Goal: Transaction & Acquisition: Purchase product/service

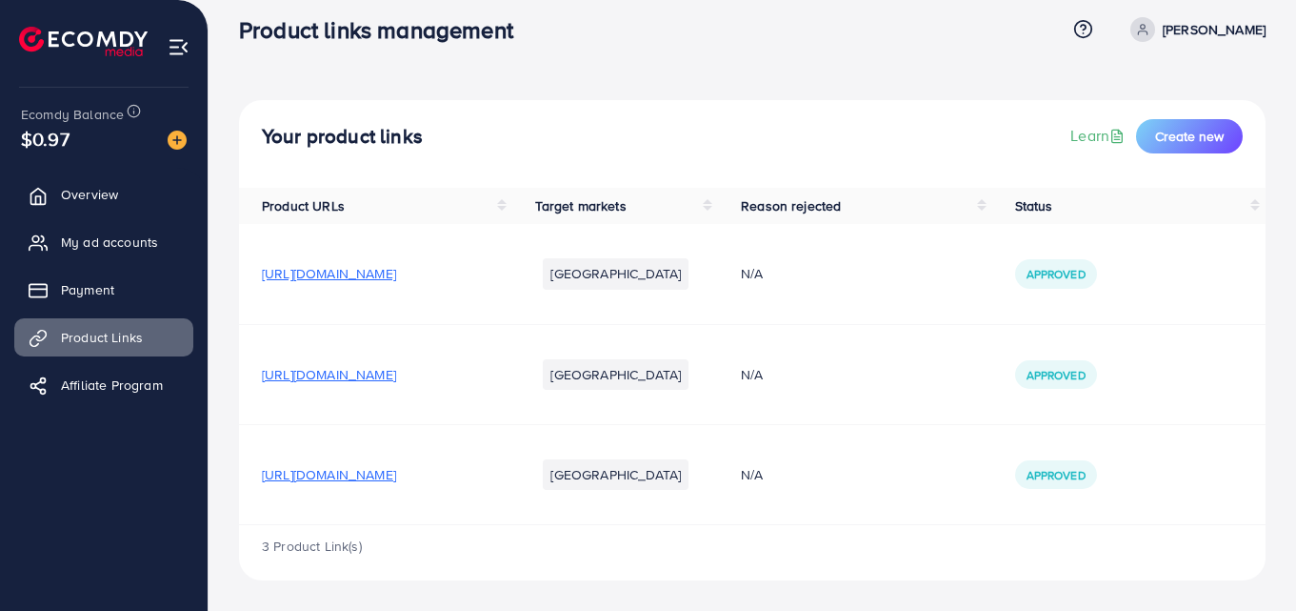
scroll to position [18, 0]
click at [130, 285] on link "Payment" at bounding box center [103, 289] width 179 height 38
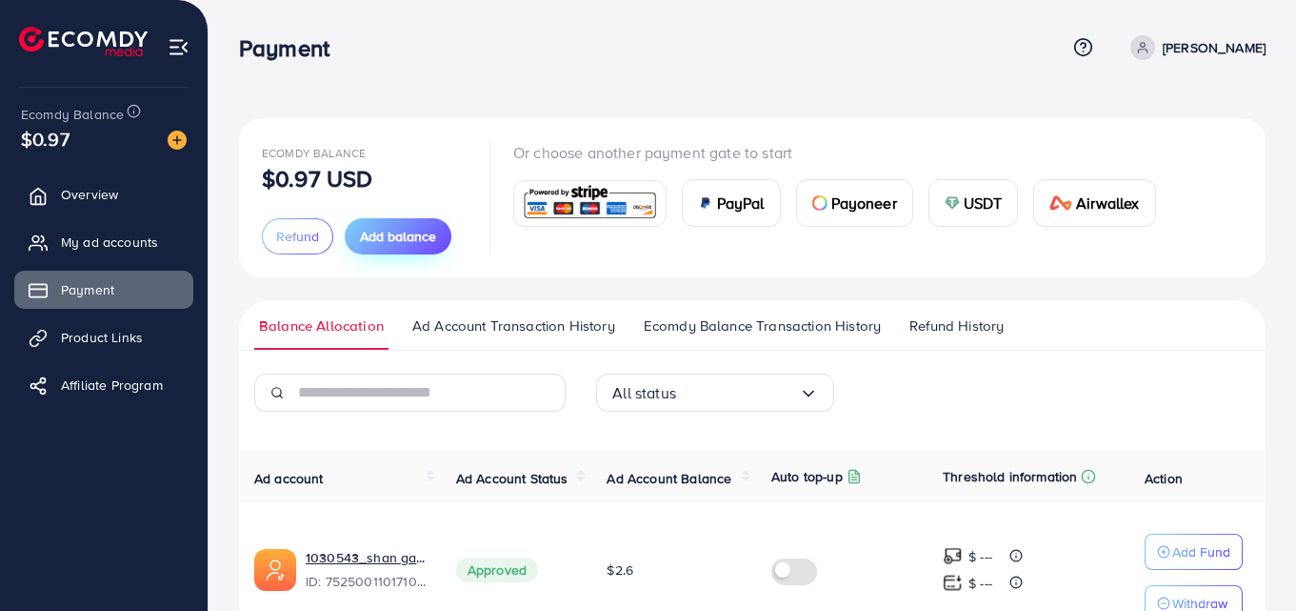
click at [380, 239] on span "Add balance" at bounding box center [398, 236] width 76 height 19
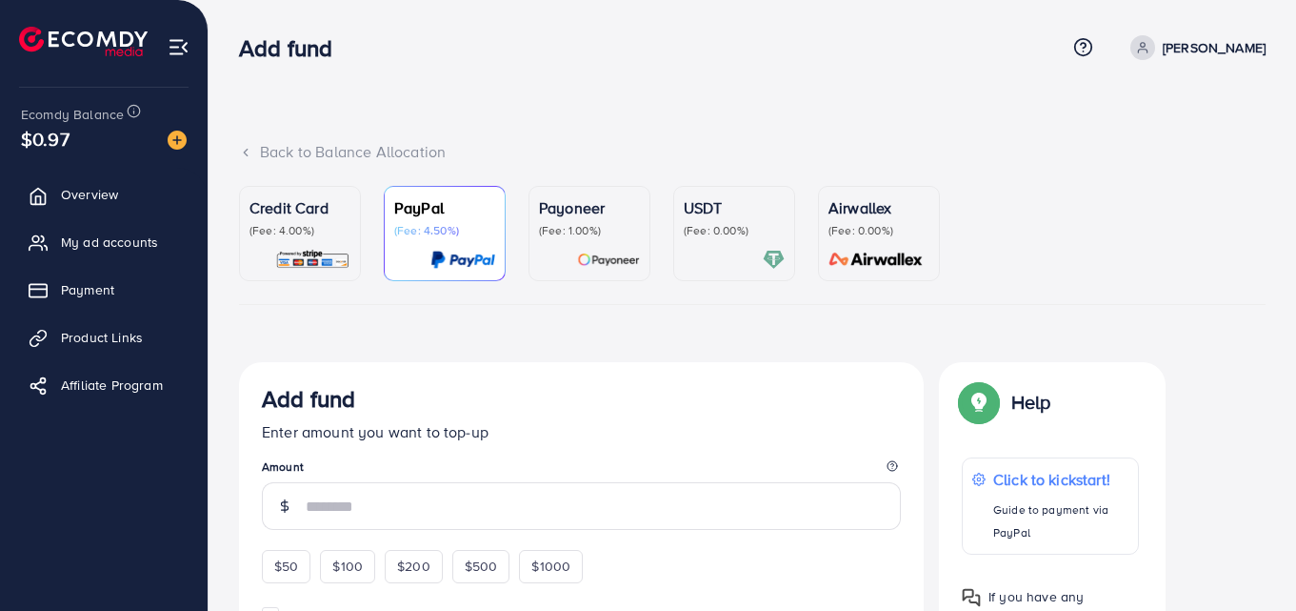
click at [697, 245] on div "USDT (Fee: 0.00%)" at bounding box center [734, 233] width 101 height 74
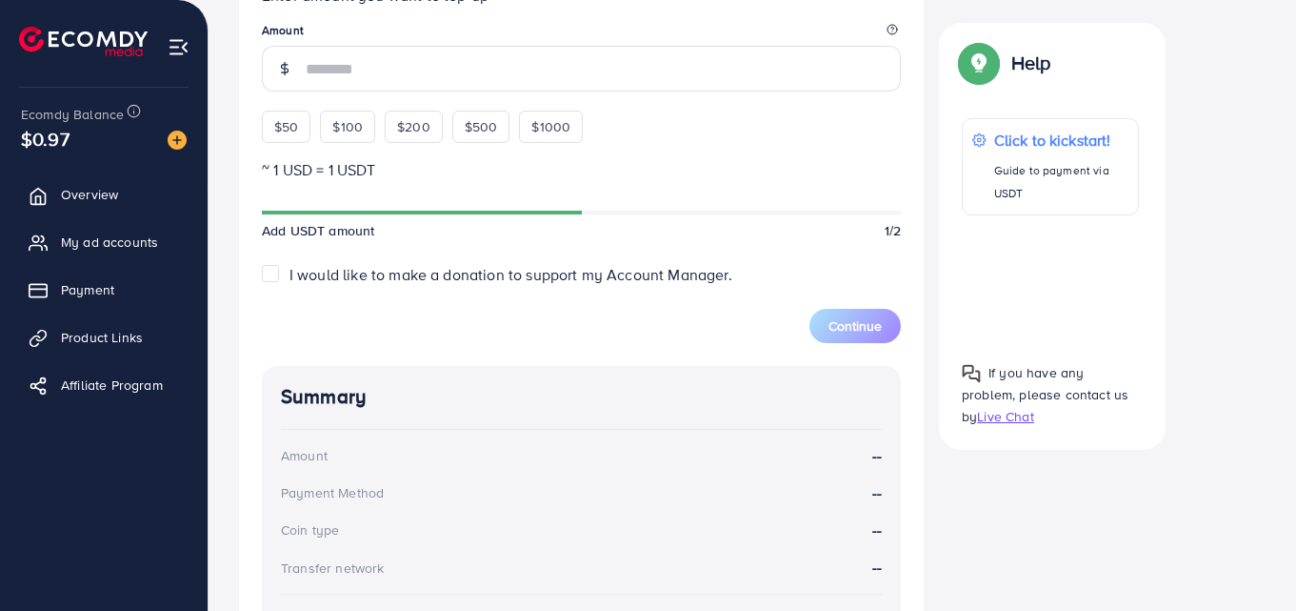
scroll to position [573, 0]
click at [287, 126] on span "$50" at bounding box center [286, 128] width 24 height 19
type input "**"
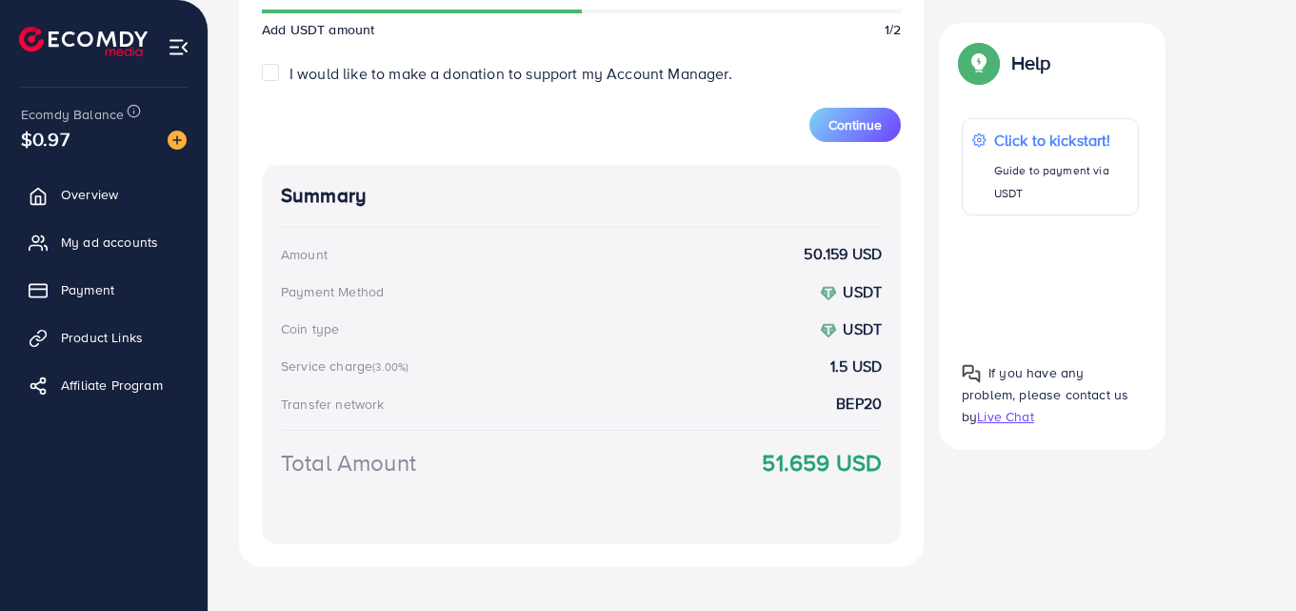
scroll to position [830, 0]
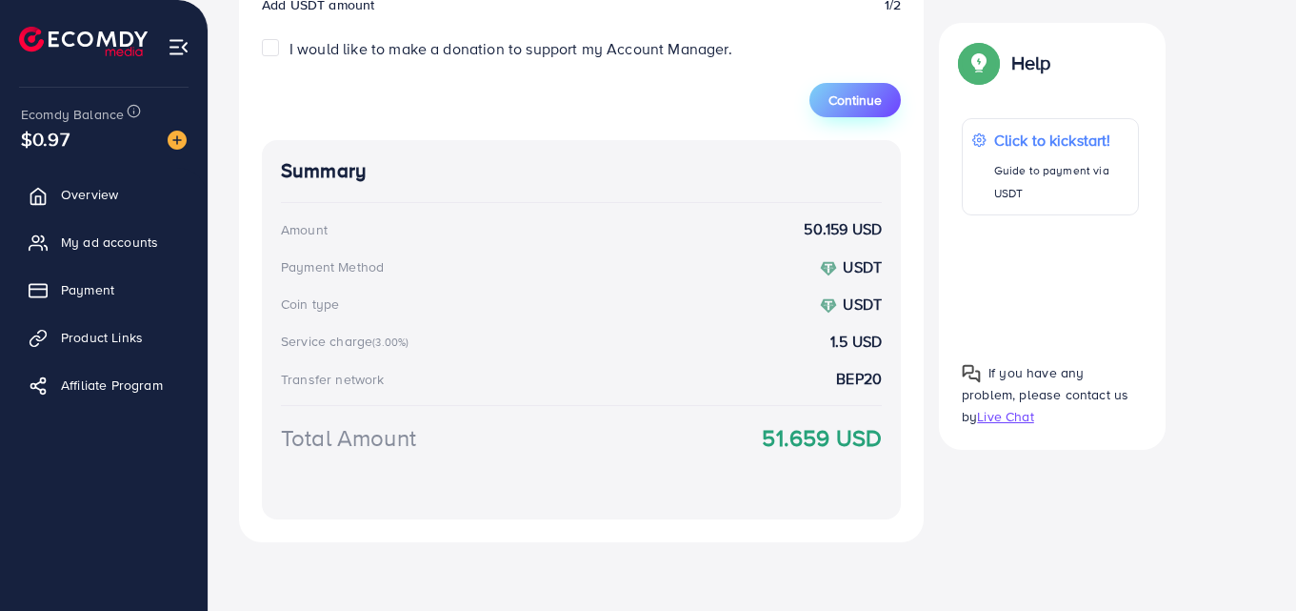
click at [829, 100] on span "Continue" at bounding box center [855, 99] width 53 height 19
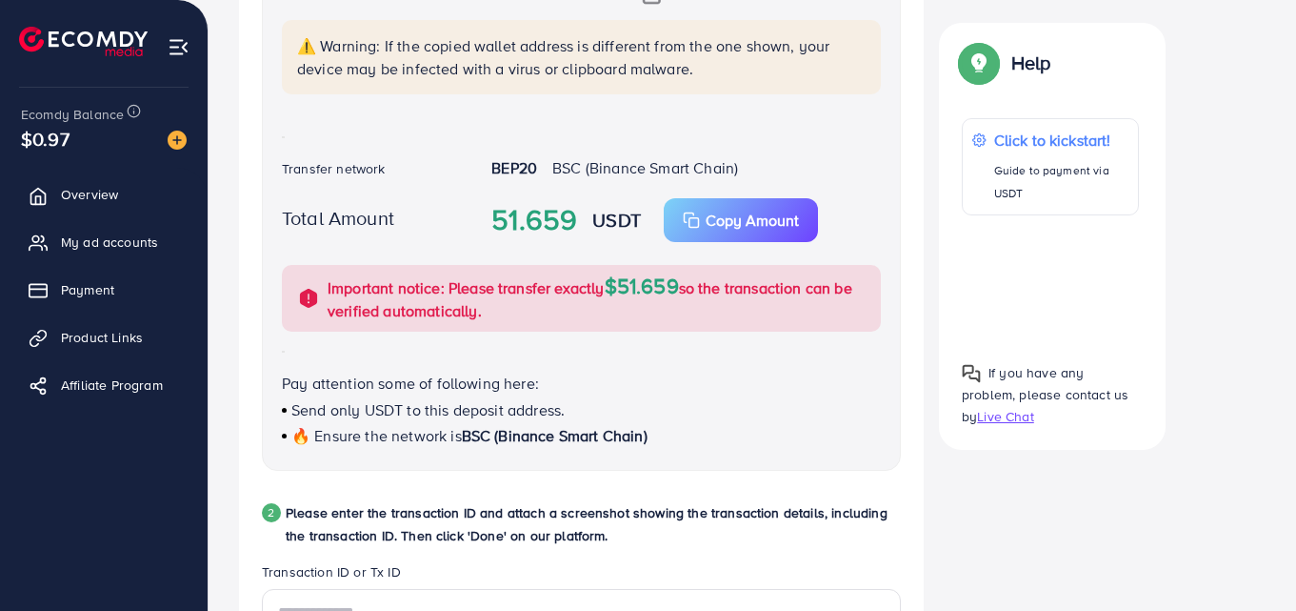
scroll to position [353, 0]
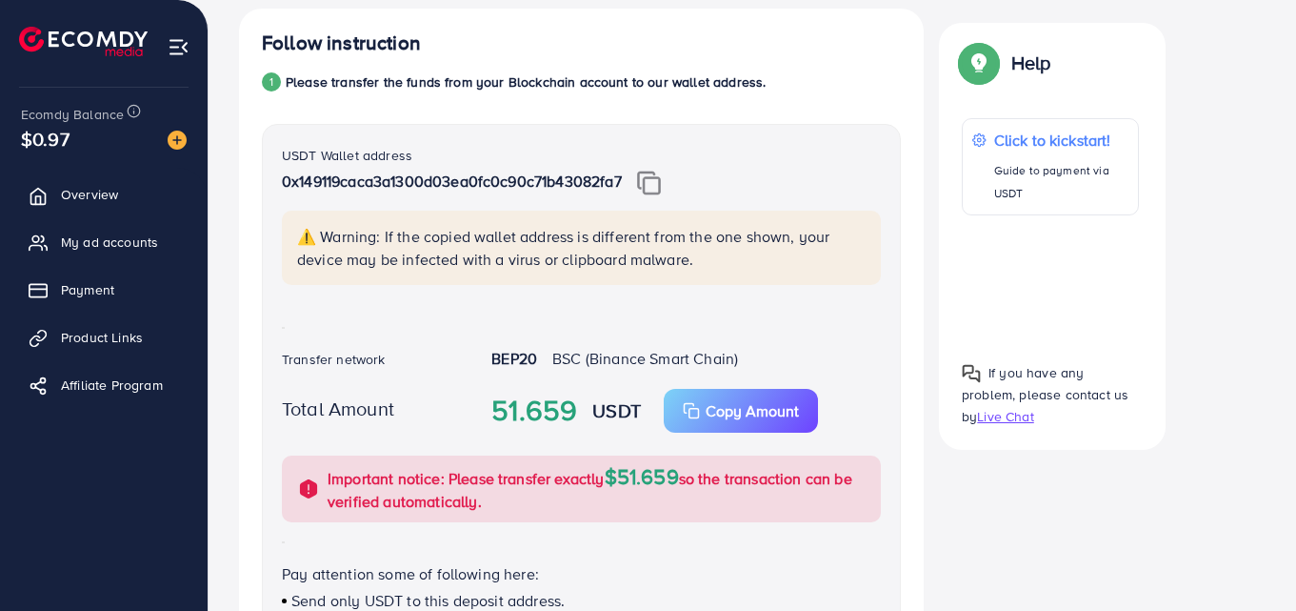
click at [649, 175] on img at bounding box center [649, 182] width 24 height 25
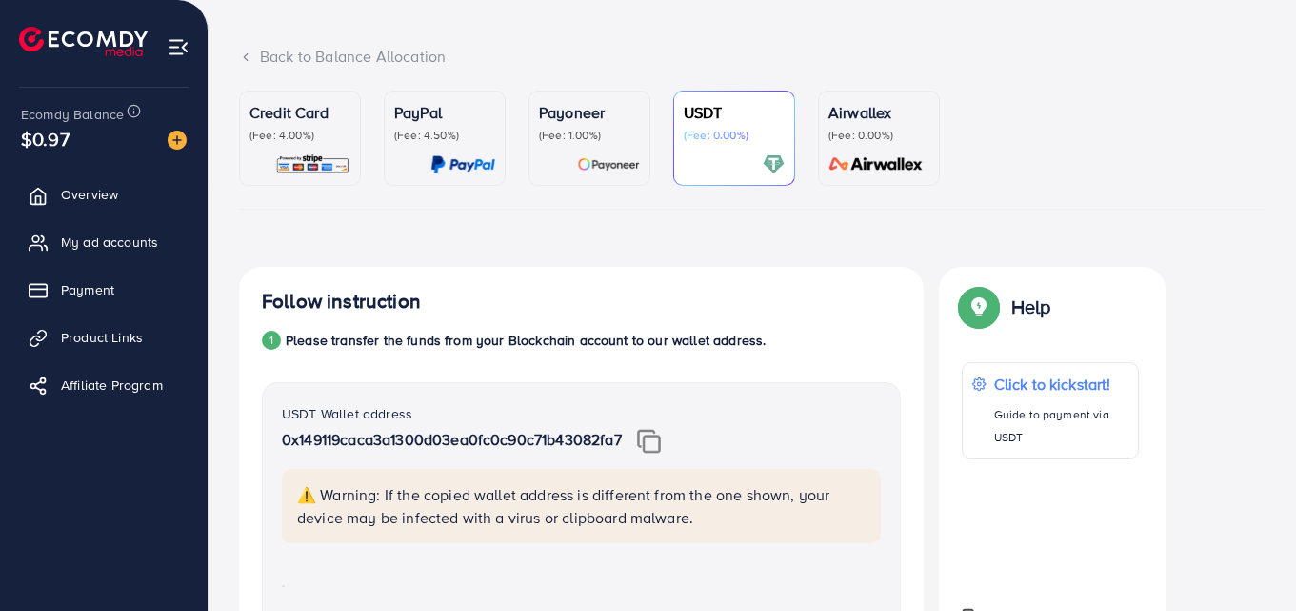
scroll to position [0, 0]
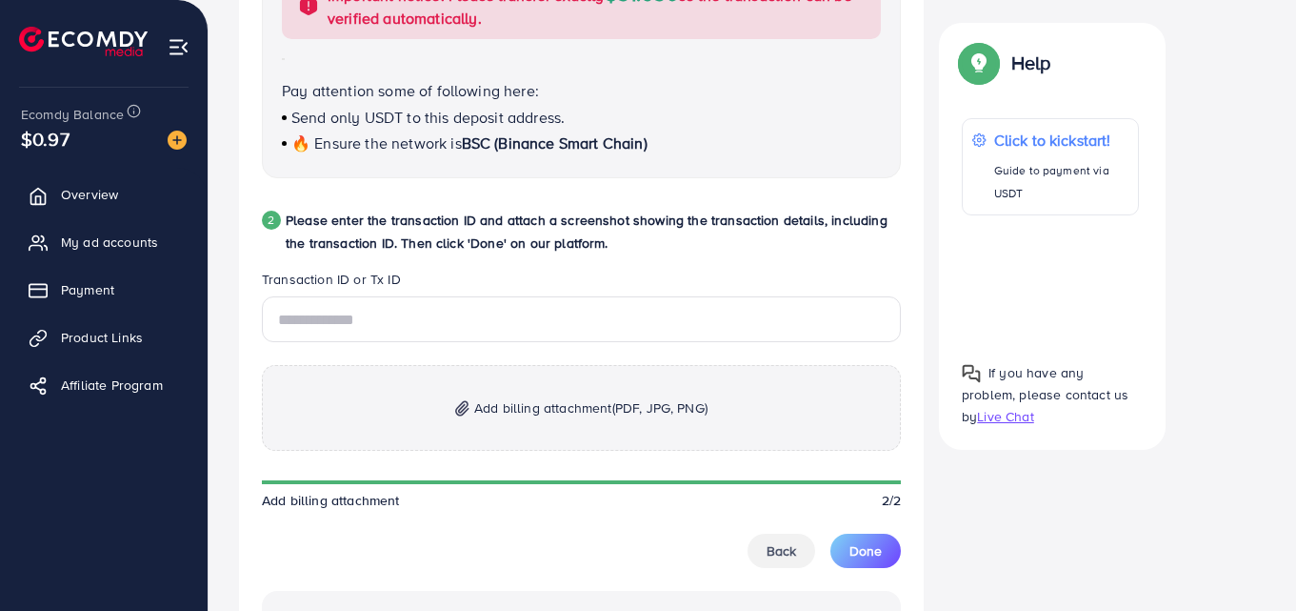
scroll to position [857, 0]
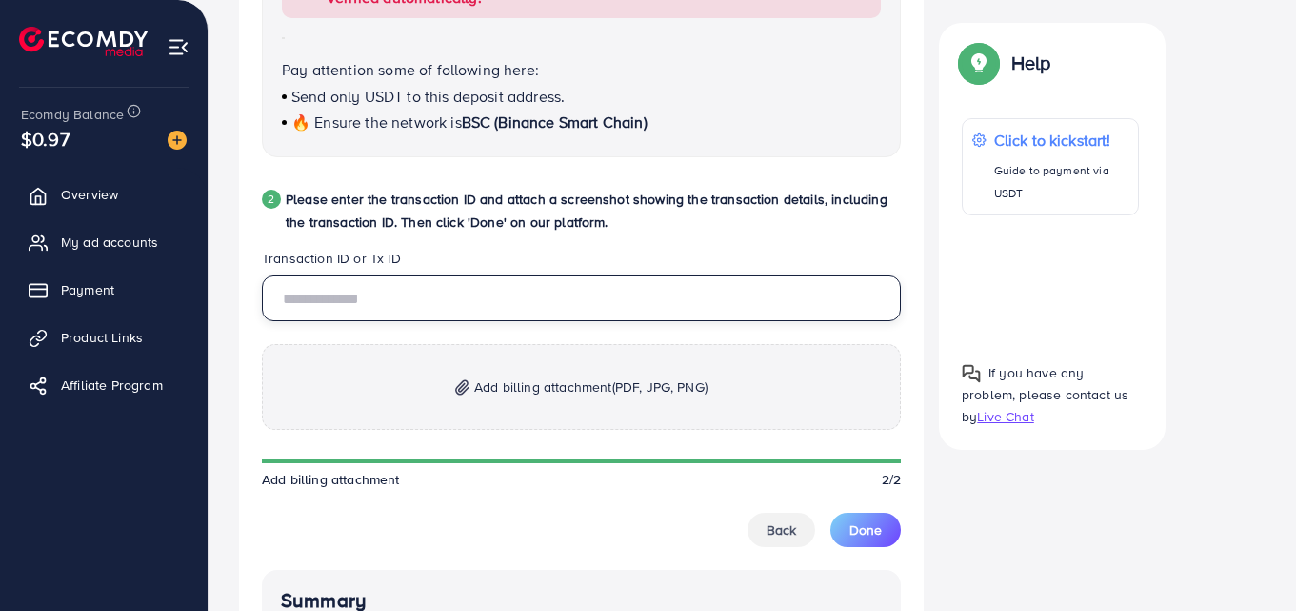
click at [288, 301] on input "text" at bounding box center [581, 298] width 639 height 46
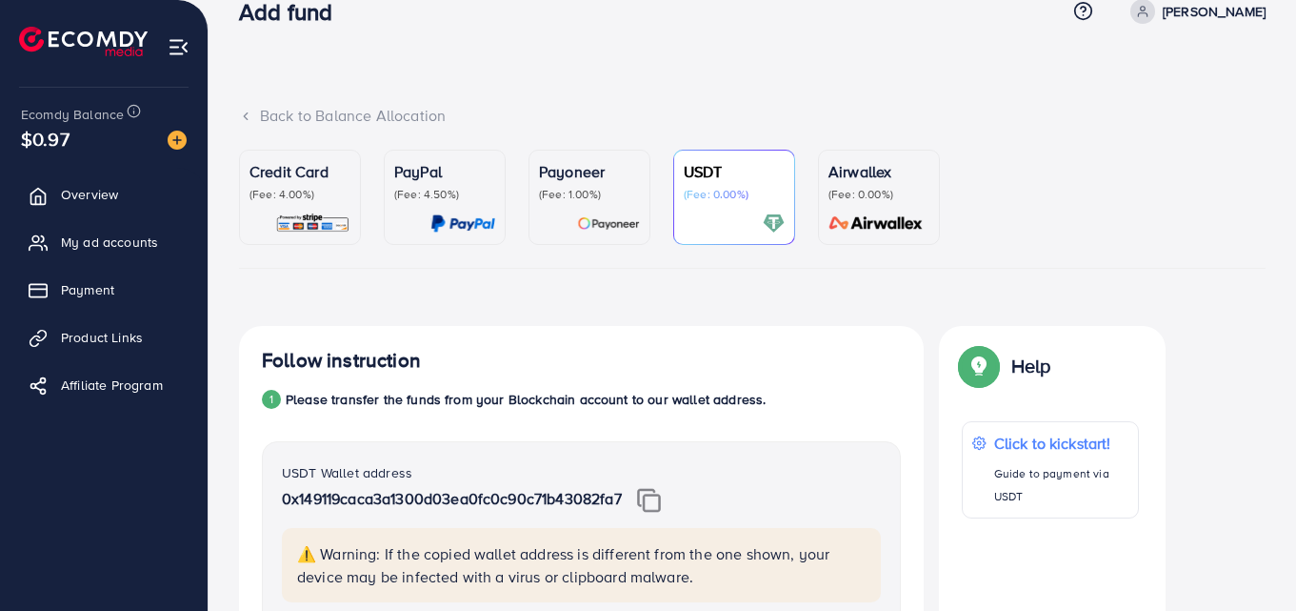
scroll to position [0, 0]
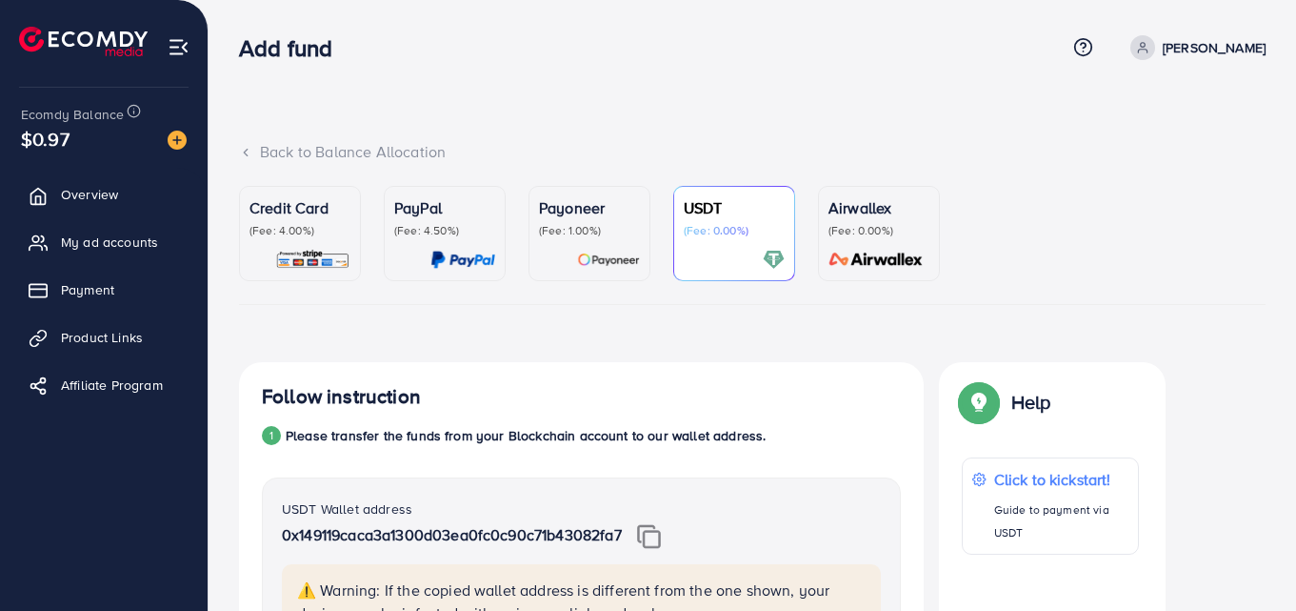
click at [719, 250] on div at bounding box center [734, 260] width 101 height 22
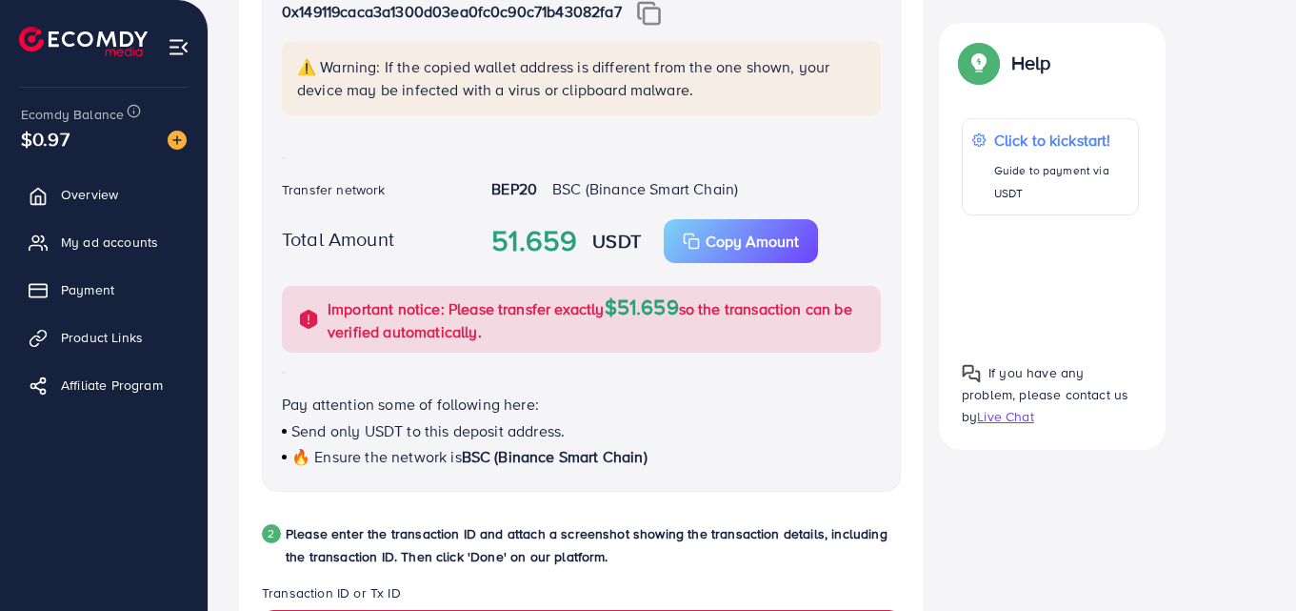
scroll to position [476, 0]
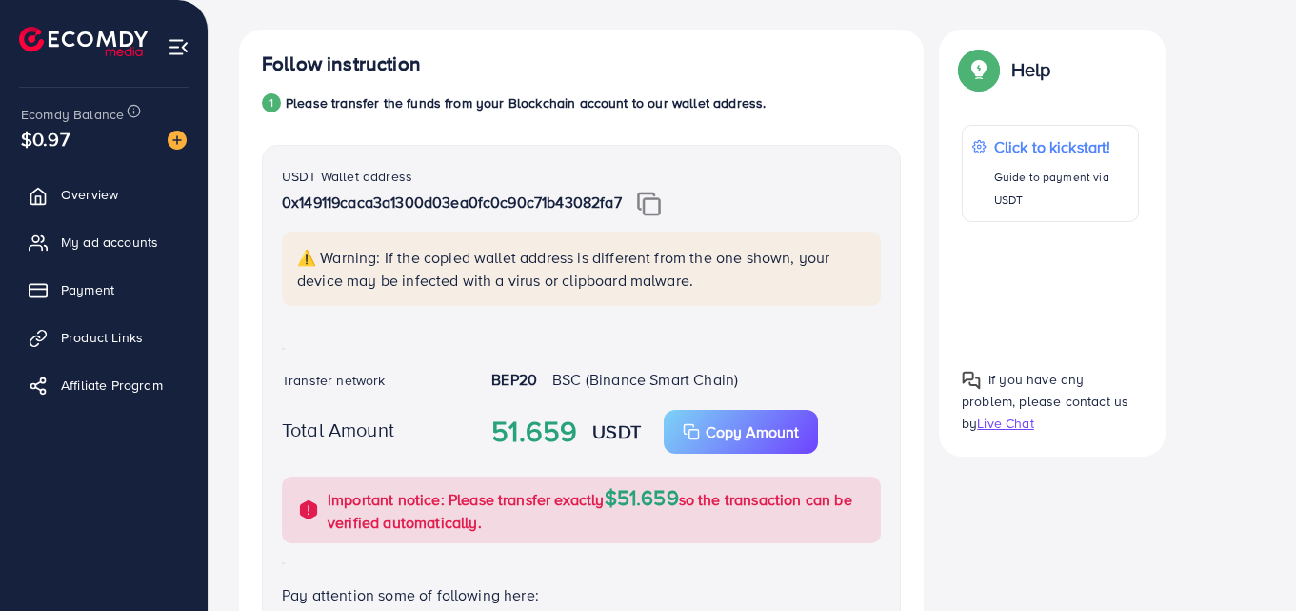
scroll to position [286, 0]
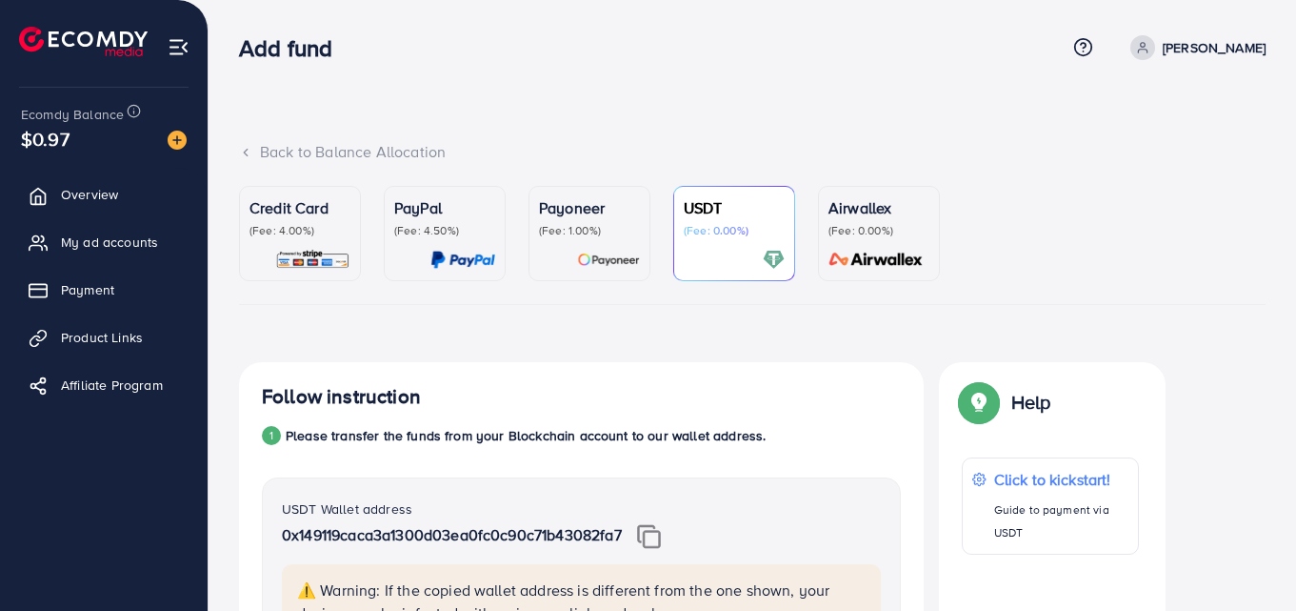
click at [245, 152] on polyline at bounding box center [246, 152] width 4 height 7
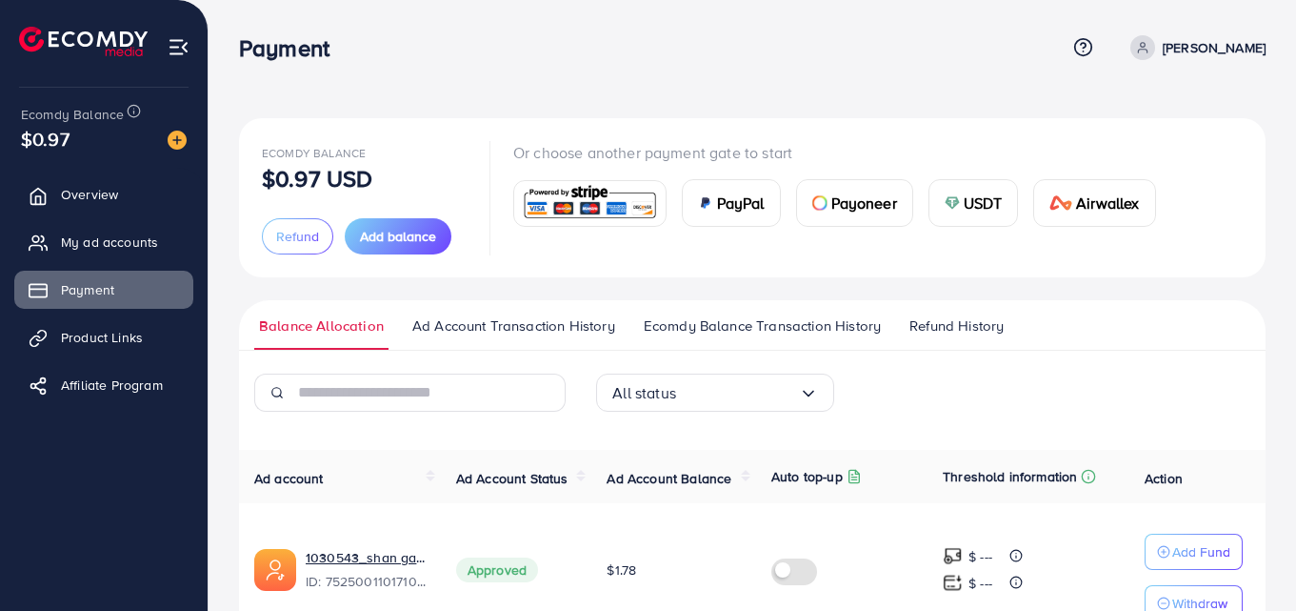
click at [953, 201] on img at bounding box center [952, 202] width 15 height 15
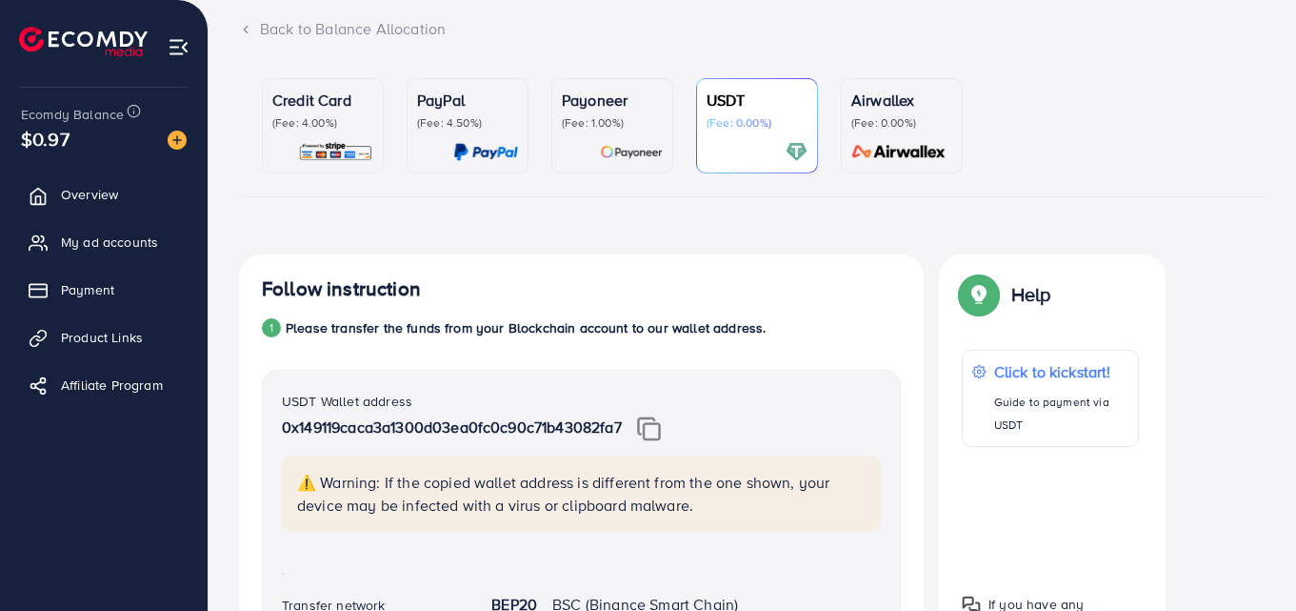
scroll to position [95, 0]
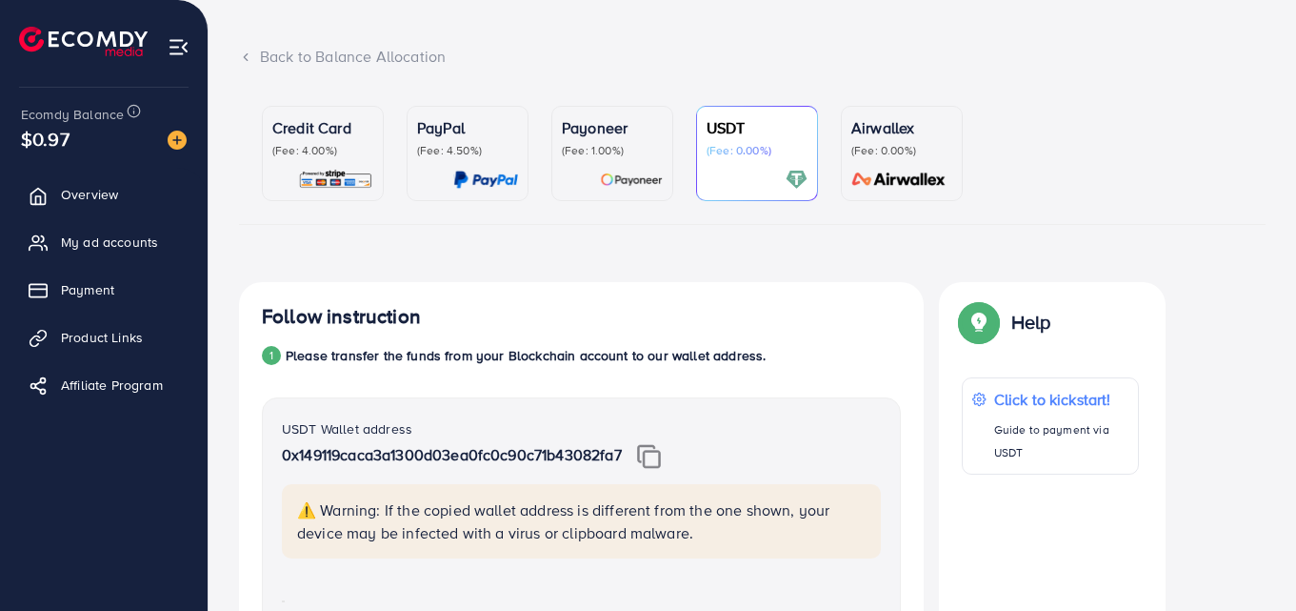
drag, startPoint x: 702, startPoint y: 150, endPoint x: 691, endPoint y: 206, distance: 56.2
click at [701, 153] on link "USDT (Fee: 0.00%)" at bounding box center [757, 153] width 122 height 95
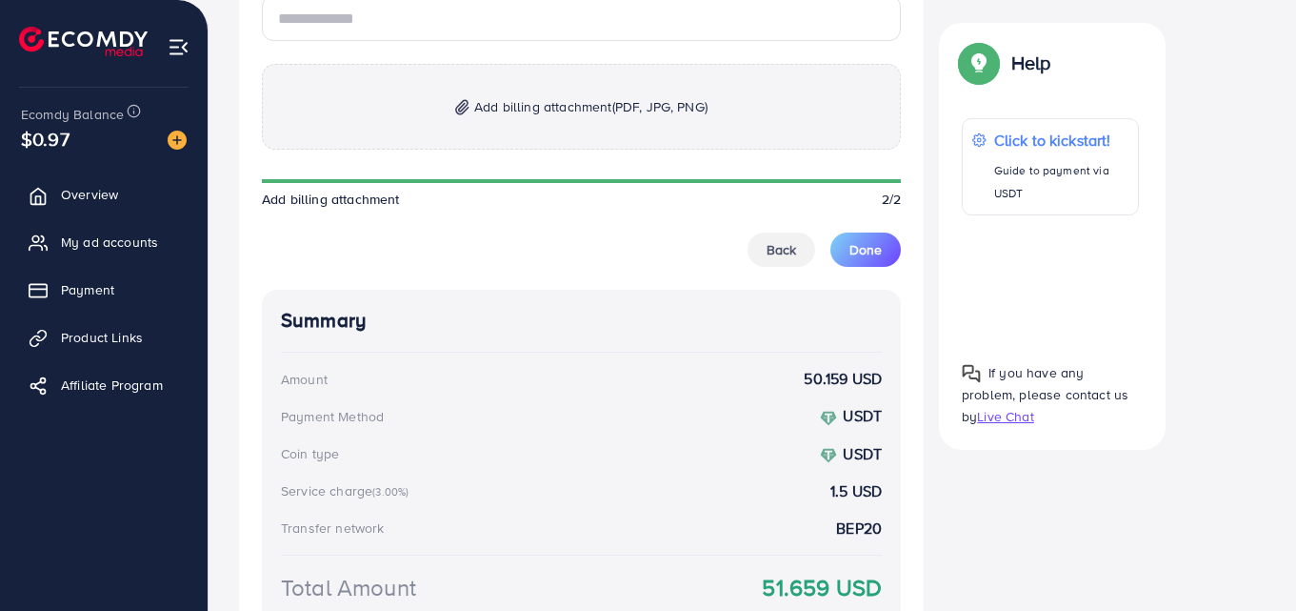
scroll to position [1238, 0]
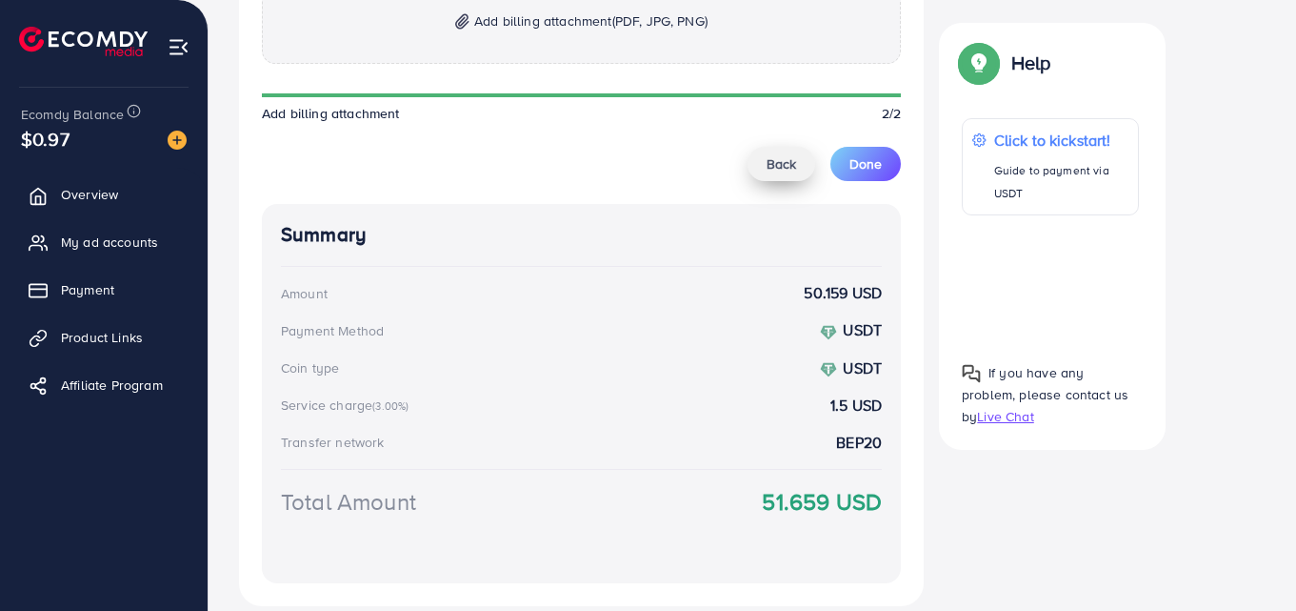
click at [781, 163] on span "Back" at bounding box center [782, 163] width 30 height 19
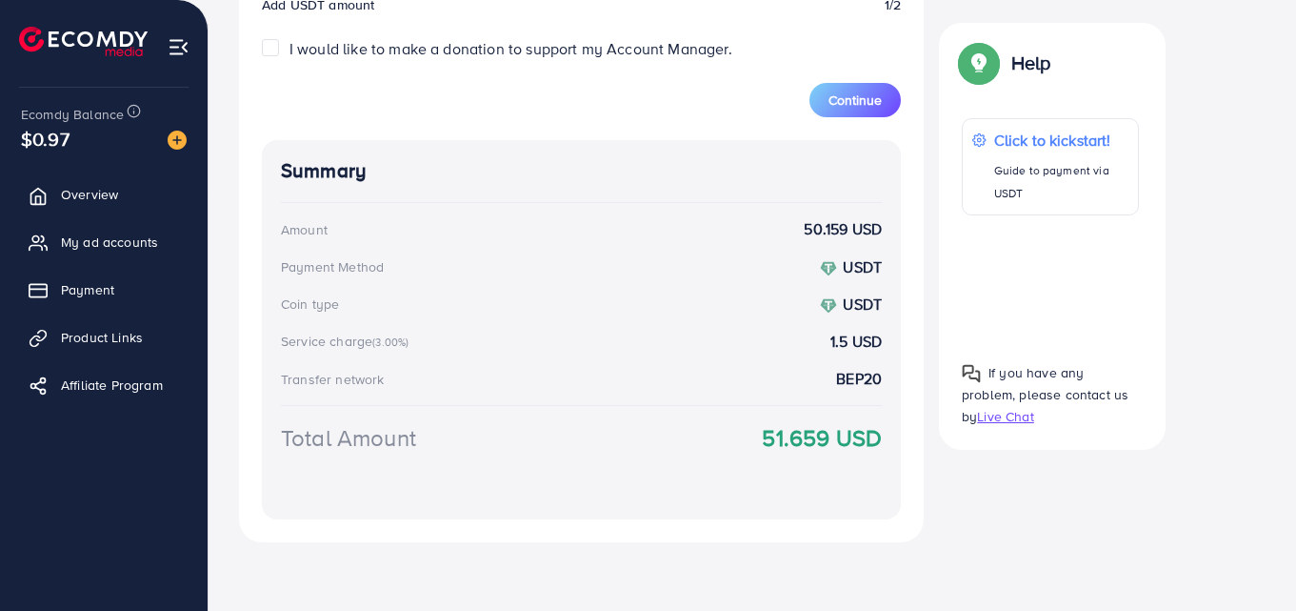
scroll to position [354, 0]
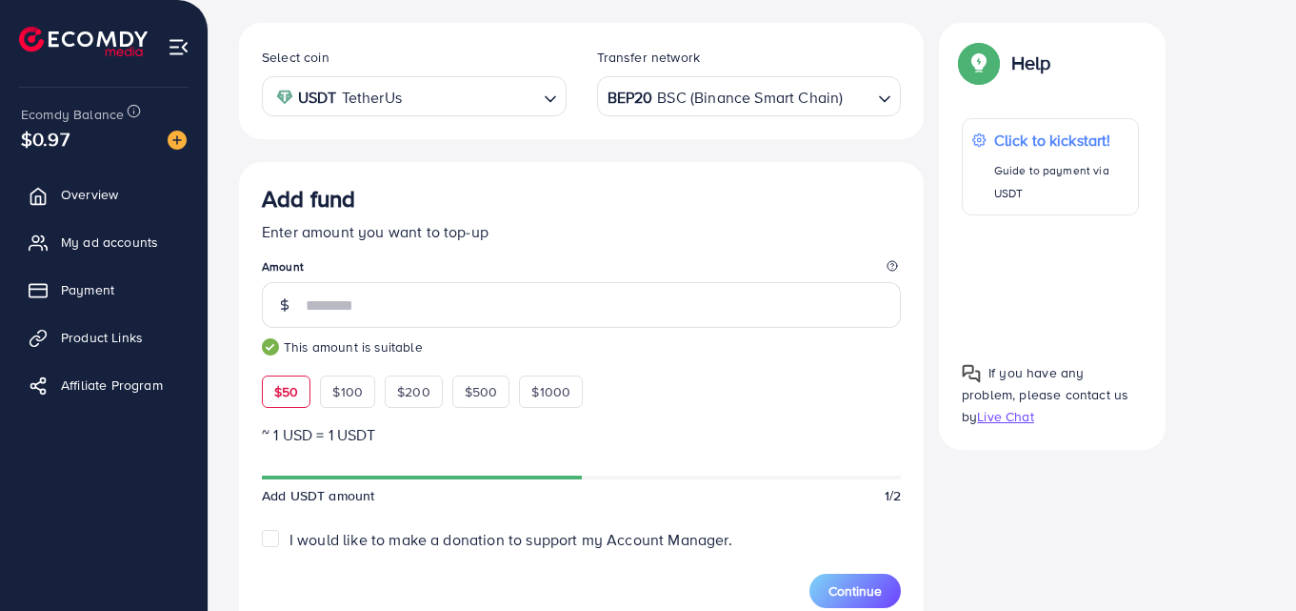
click at [878, 105] on icon "Search for option" at bounding box center [884, 99] width 19 height 19
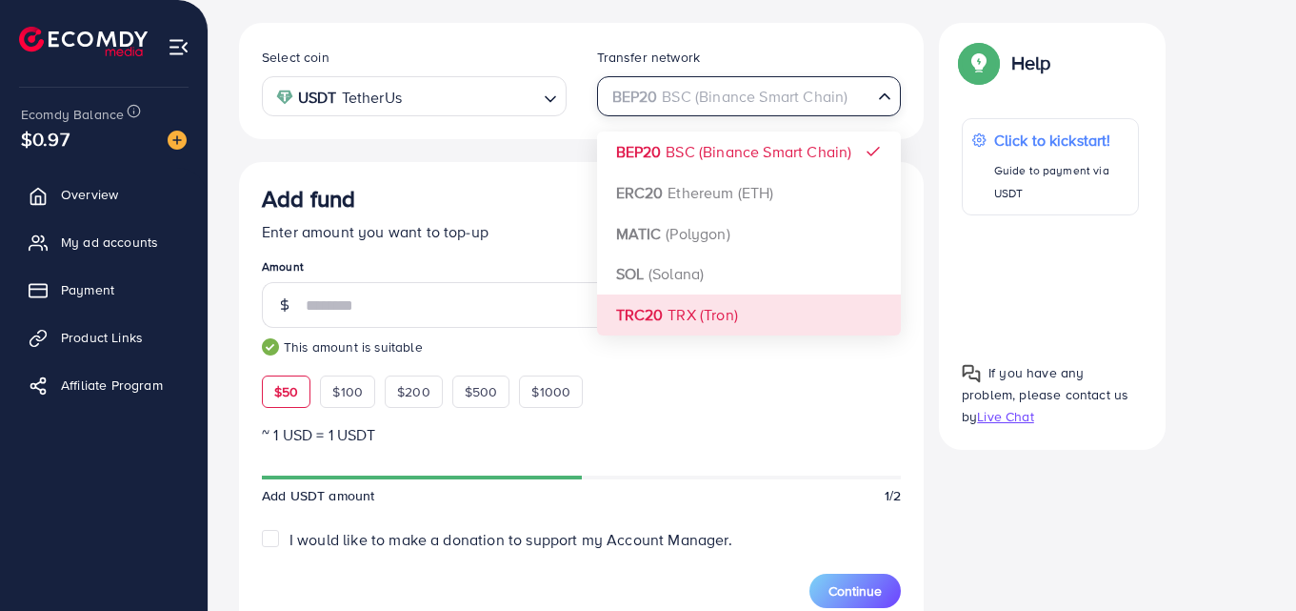
click at [733, 307] on div "Select coin USDT TetherUs Loading... Transfer network BEP20 BSC (Binance Smart …" at bounding box center [581, 528] width 685 height 1010
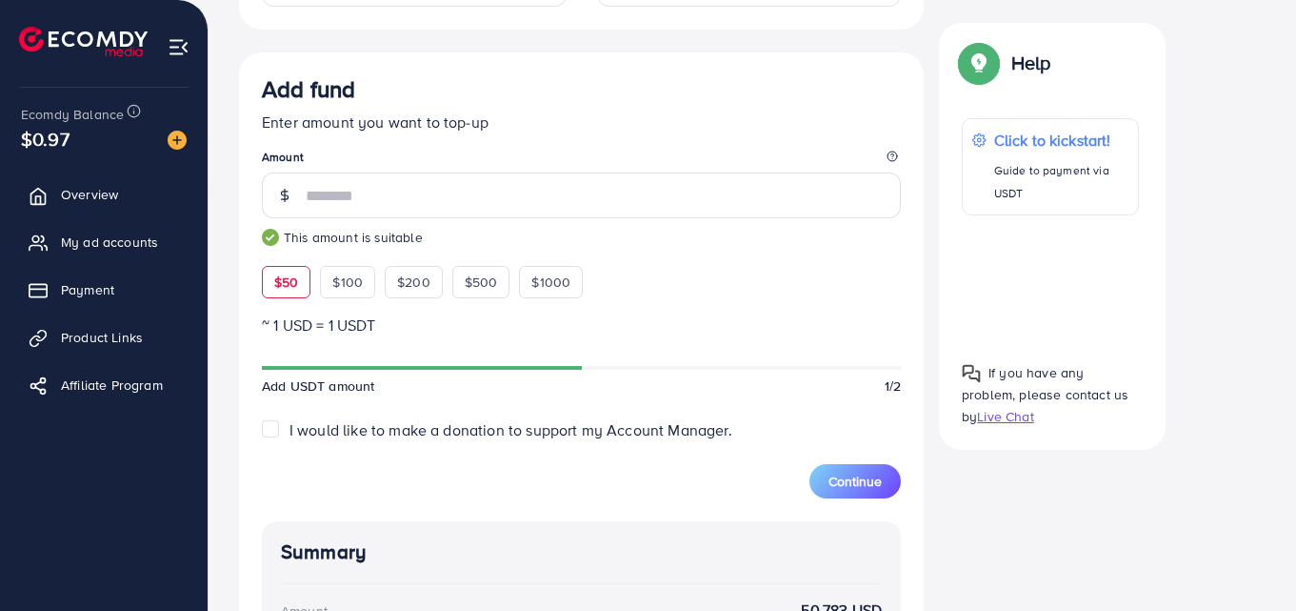
scroll to position [369, 0]
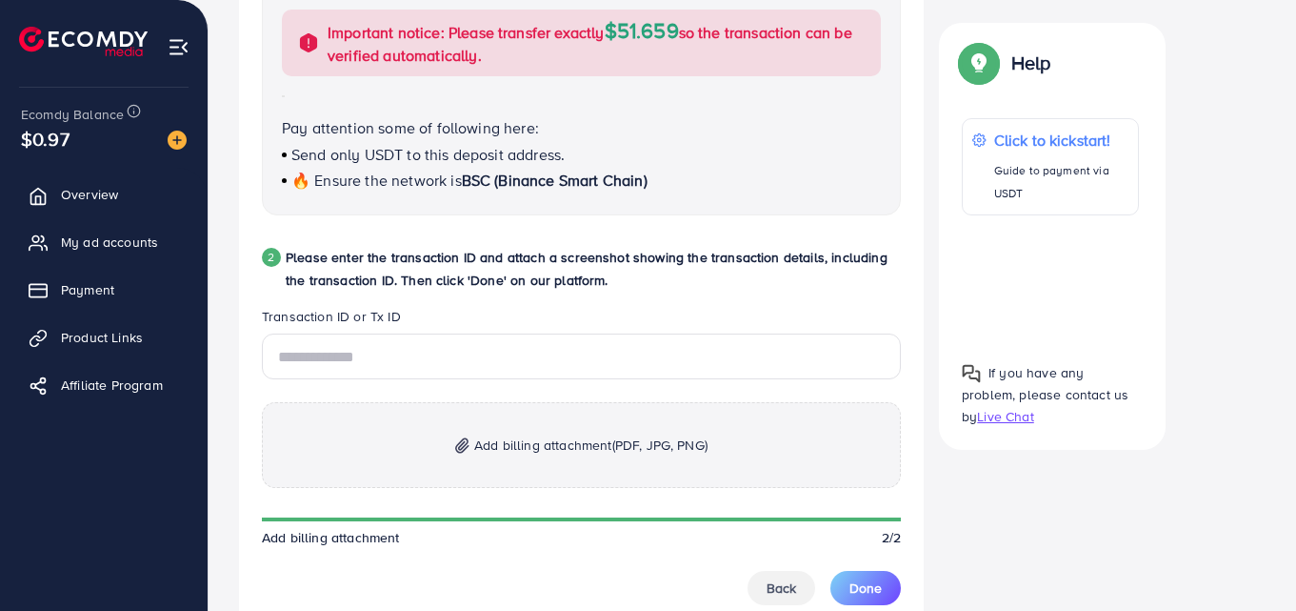
scroll to position [811, 0]
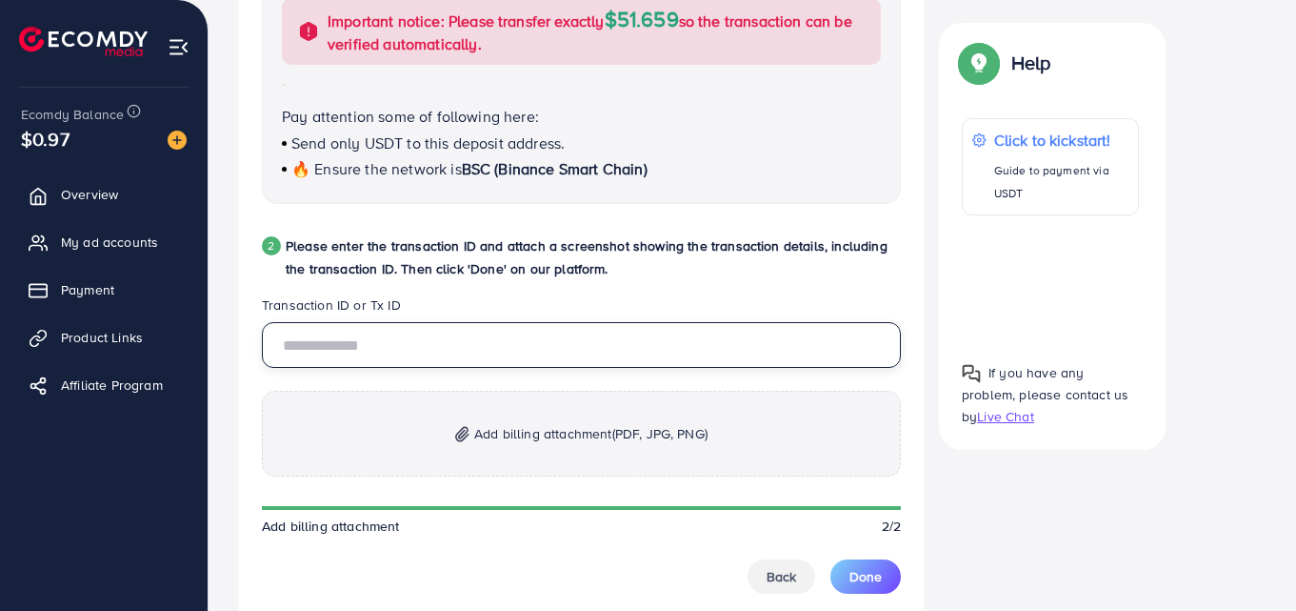
click at [391, 351] on input "text" at bounding box center [581, 345] width 639 height 46
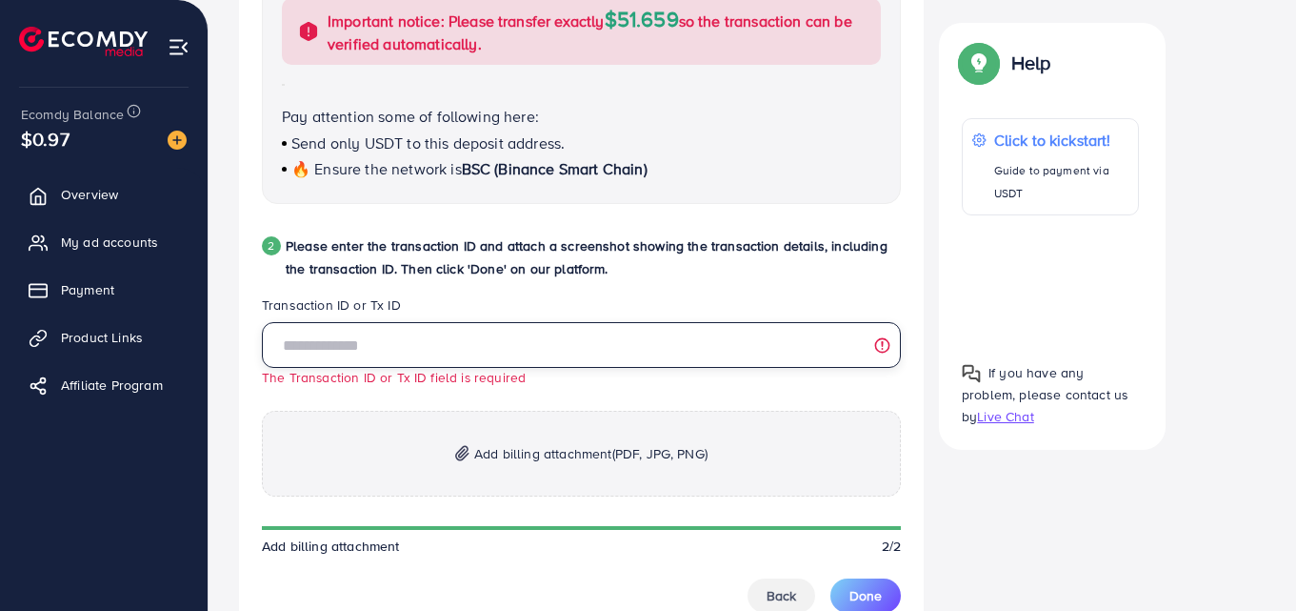
paste input "**********"
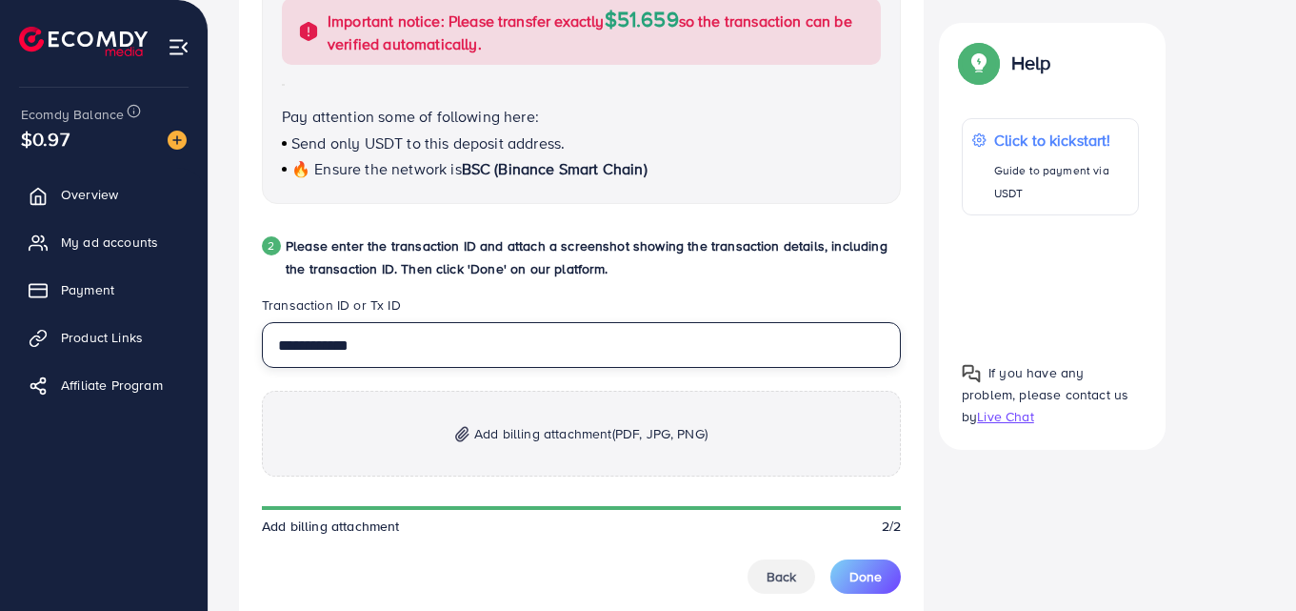
type input "**********"
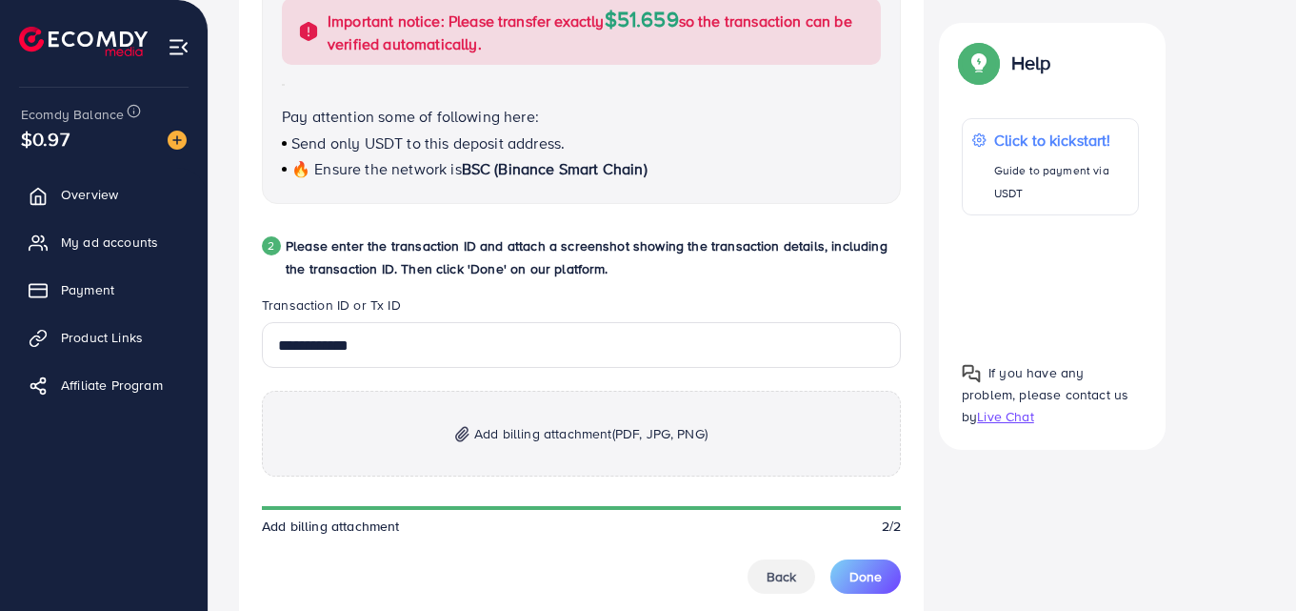
click at [518, 433] on span "Add billing attachment (PDF, JPG, PNG)" at bounding box center [590, 433] width 233 height 23
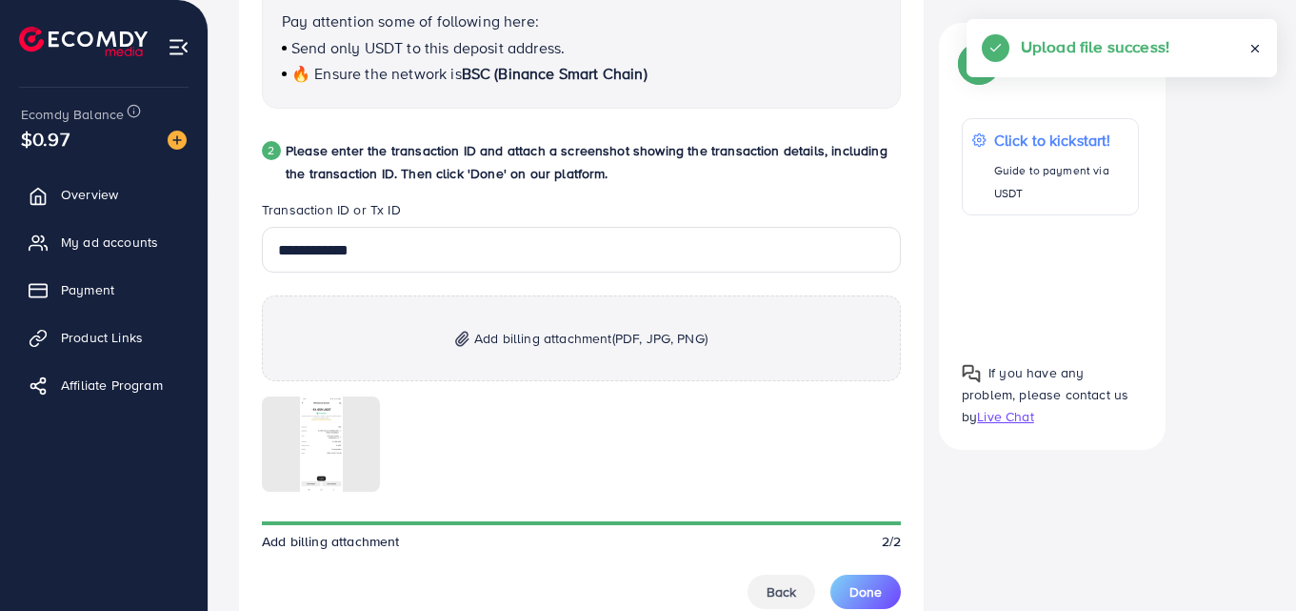
scroll to position [1001, 0]
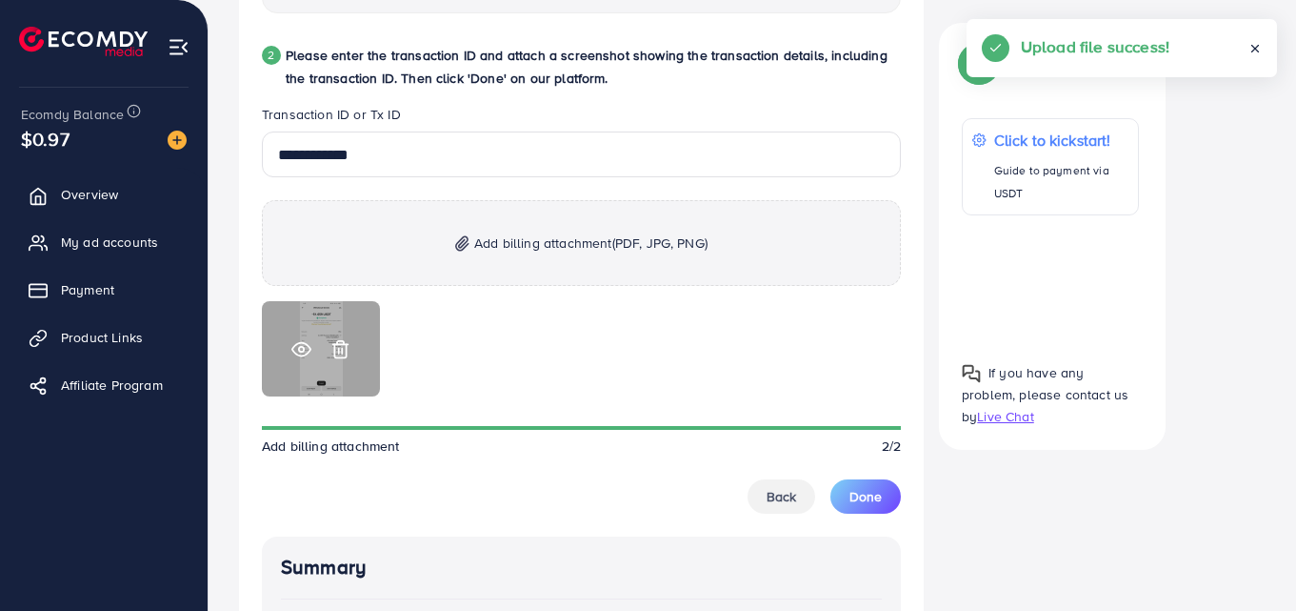
click at [319, 352] on div at bounding box center [321, 348] width 118 height 95
drag, startPoint x: 286, startPoint y: 344, endPoint x: 318, endPoint y: 359, distance: 35.8
click at [294, 350] on div at bounding box center [321, 348] width 118 height 95
click at [305, 350] on icon at bounding box center [301, 349] width 20 height 20
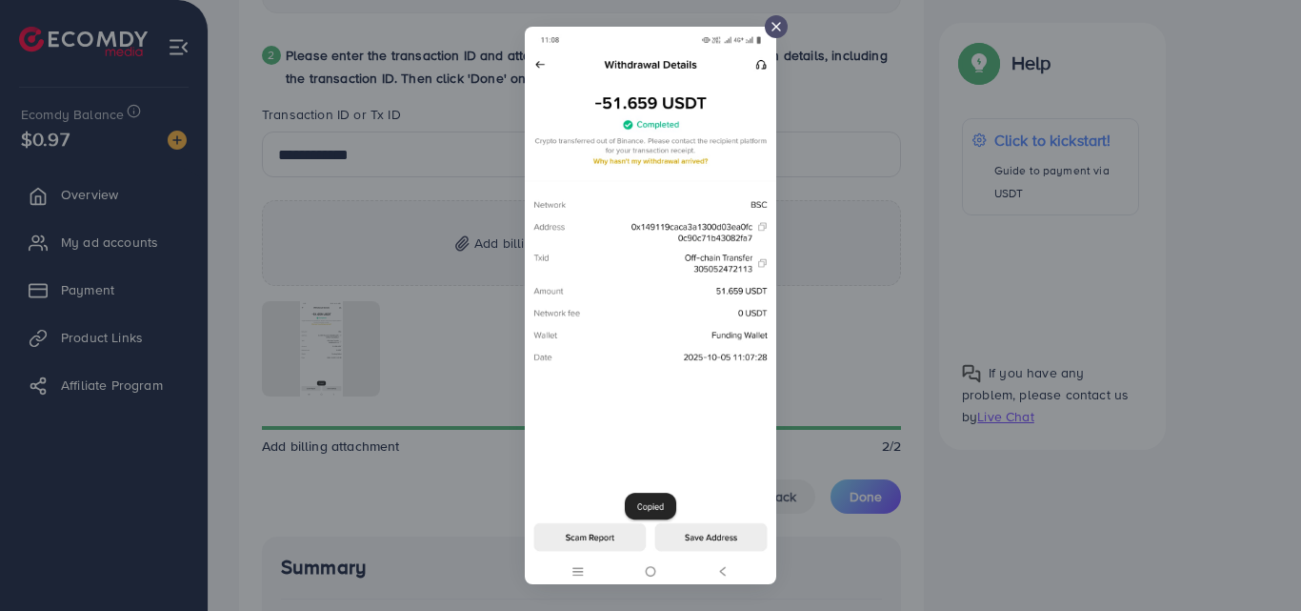
click at [1040, 470] on div at bounding box center [650, 305] width 1301 height 611
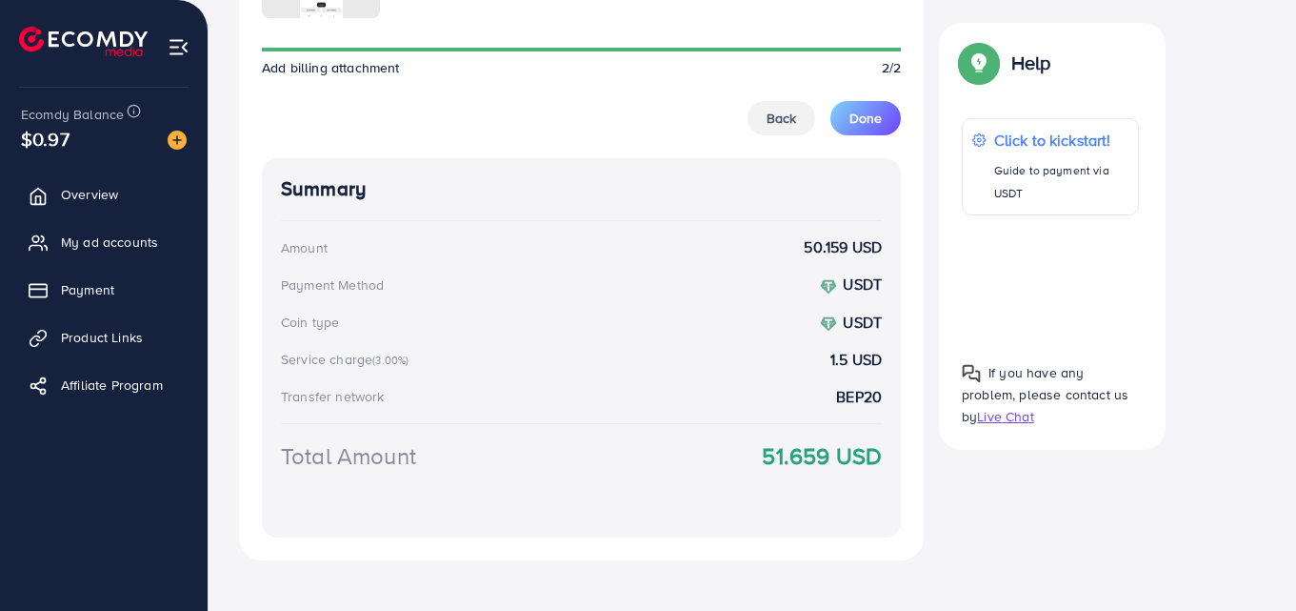
scroll to position [1382, 0]
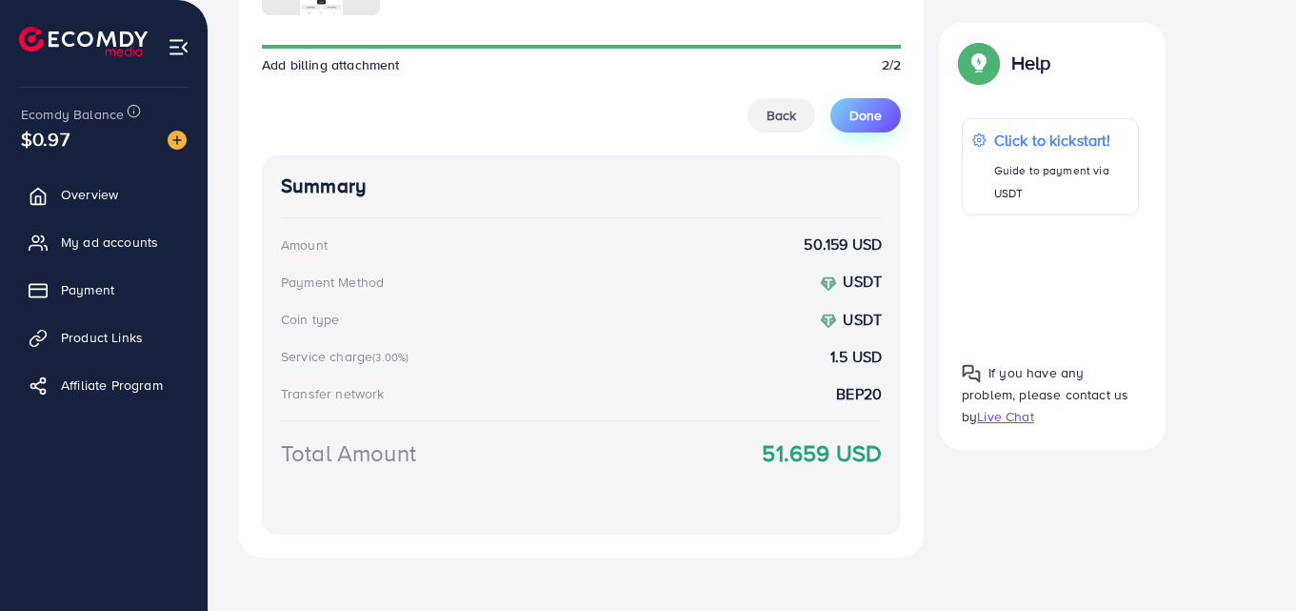
click at [857, 101] on button "Done" at bounding box center [866, 115] width 70 height 34
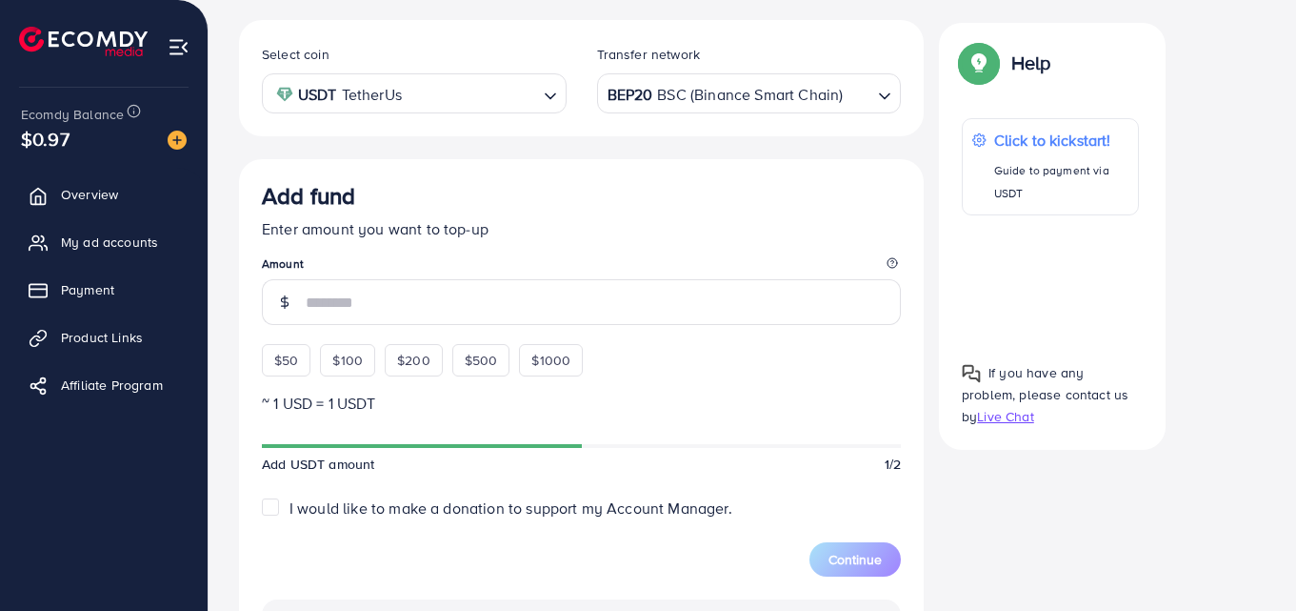
scroll to position [325, 0]
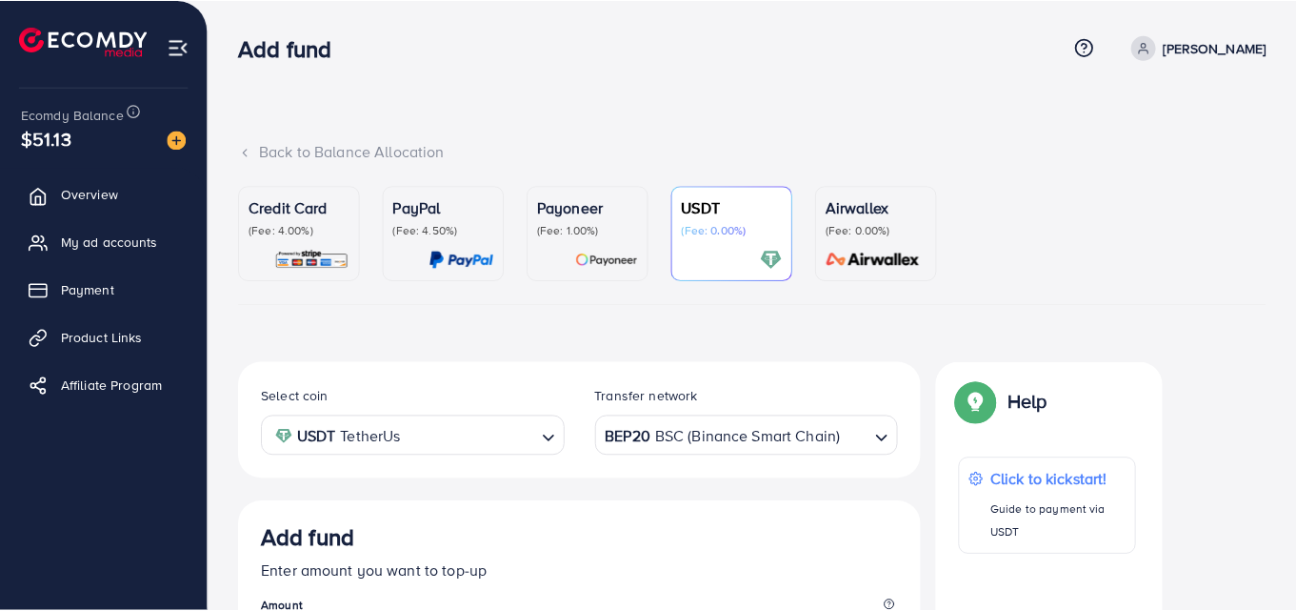
scroll to position [339, 0]
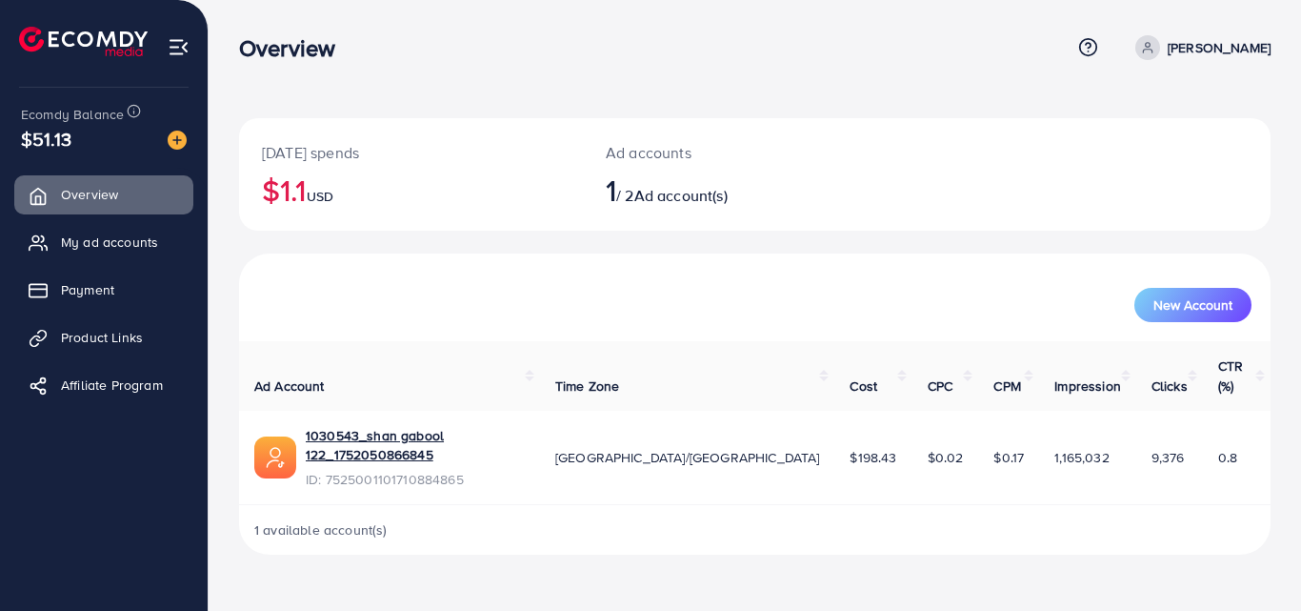
drag, startPoint x: 543, startPoint y: 12, endPoint x: 755, endPoint y: 334, distance: 385.7
click at [755, 334] on div "[DATE] spends $1.1 USD Ad accounts 1 / 2 Ad account(s) New Account Ad Account T…" at bounding box center [755, 292] width 1092 height 585
drag, startPoint x: 830, startPoint y: 550, endPoint x: 800, endPoint y: 600, distance: 58.5
click at [830, 610] on html "Overview Help Center Contact Support Term and policy About Us [PERSON_NAME] Pro…" at bounding box center [650, 305] width 1301 height 611
click at [776, 551] on div "Overview Help Center Contact Support Term and policy About Us [PERSON_NAME] Pro…" at bounding box center [650, 305] width 1301 height 611
